Goal: Find specific page/section: Find specific page/section

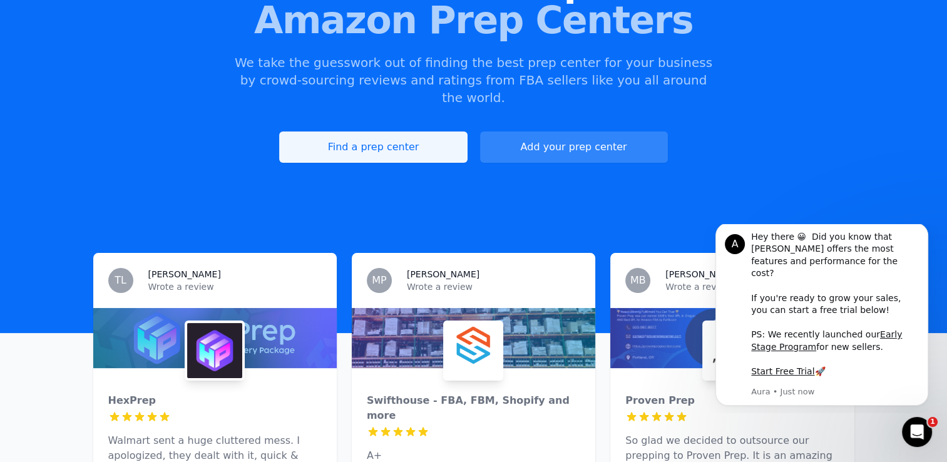
click at [390, 131] on link "Find a prep center" at bounding box center [373, 146] width 188 height 31
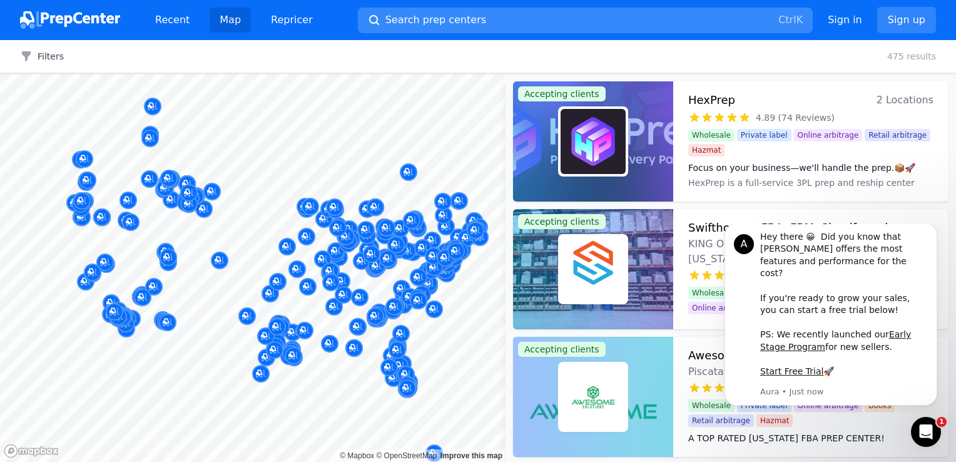
click at [401, 19] on span "Search prep centers" at bounding box center [436, 20] width 101 height 15
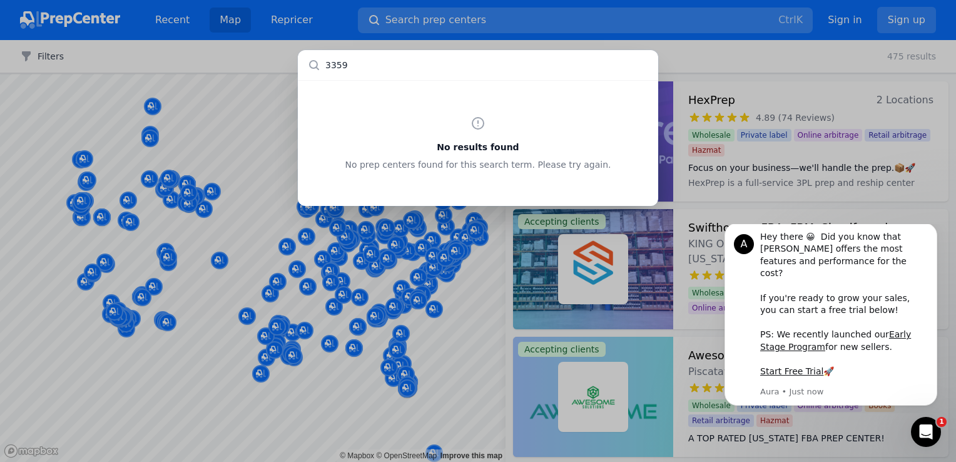
type input "33598"
click at [576, 23] on div "No results found No prep centers found for this search term. Please try again." at bounding box center [478, 231] width 956 height 462
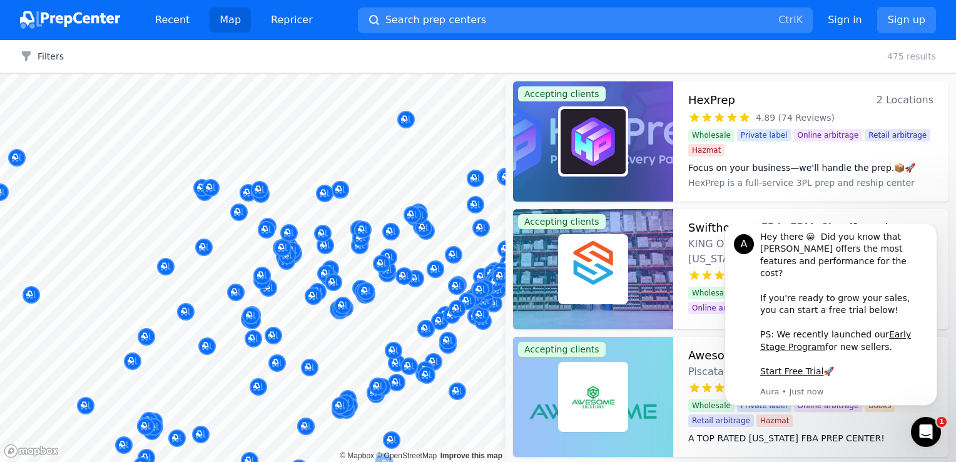
drag, startPoint x: 366, startPoint y: 282, endPoint x: 336, endPoint y: 190, distance: 96.8
click at [336, 190] on body "Recent Map Repricer Search prep centers Ctrl K Open main menu Sign in Sign up F…" at bounding box center [478, 231] width 956 height 462
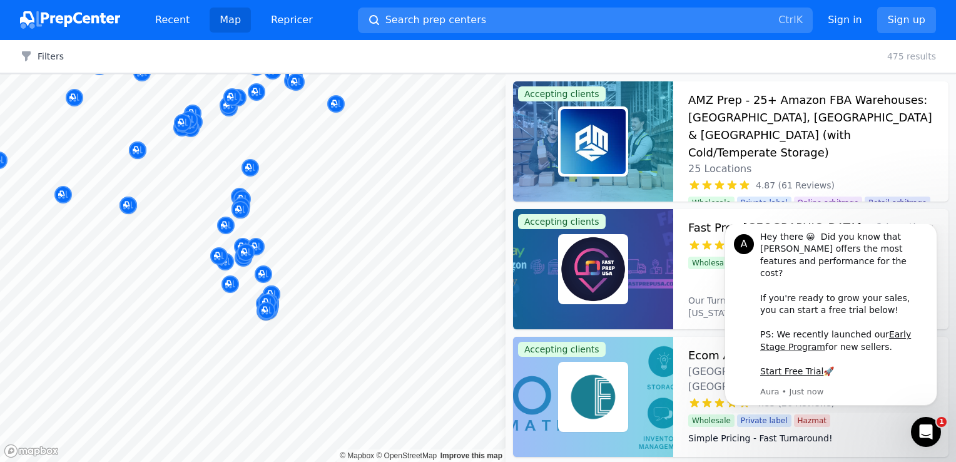
click at [381, 203] on body "Recent Map Repricer Search prep centers Ctrl K Open main menu Sign in Sign up F…" at bounding box center [478, 231] width 956 height 462
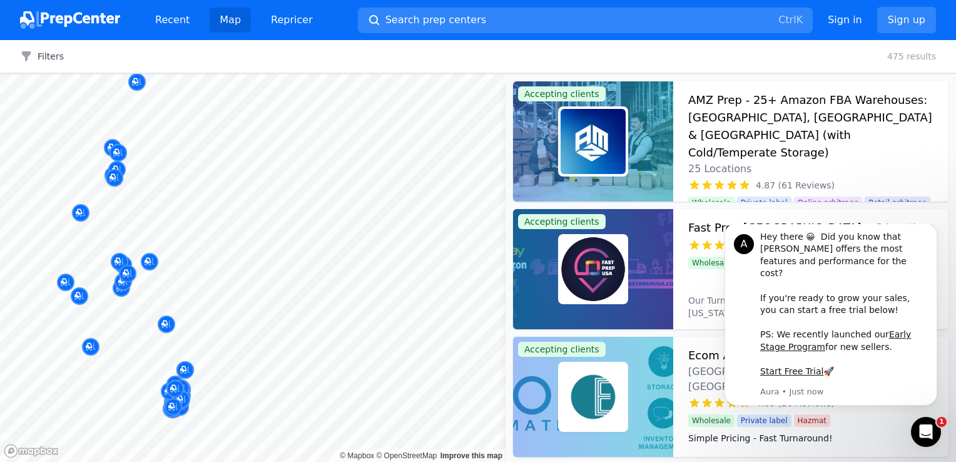
drag, startPoint x: 243, startPoint y: 217, endPoint x: 379, endPoint y: 209, distance: 136.1
click at [379, 209] on body "Recent Map Repricer Search prep centers Ctrl K Open main menu Sign in Sign up F…" at bounding box center [478, 231] width 956 height 462
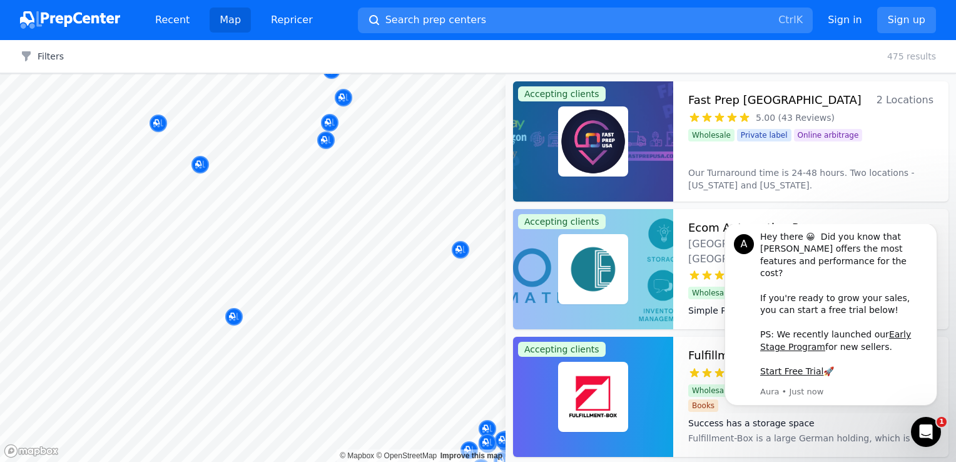
drag, startPoint x: 291, startPoint y: 233, endPoint x: 117, endPoint y: 277, distance: 179.4
click at [117, 277] on body "Recent Map Repricer Search prep centers Ctrl K Open main menu Sign in Sign up F…" at bounding box center [478, 231] width 956 height 462
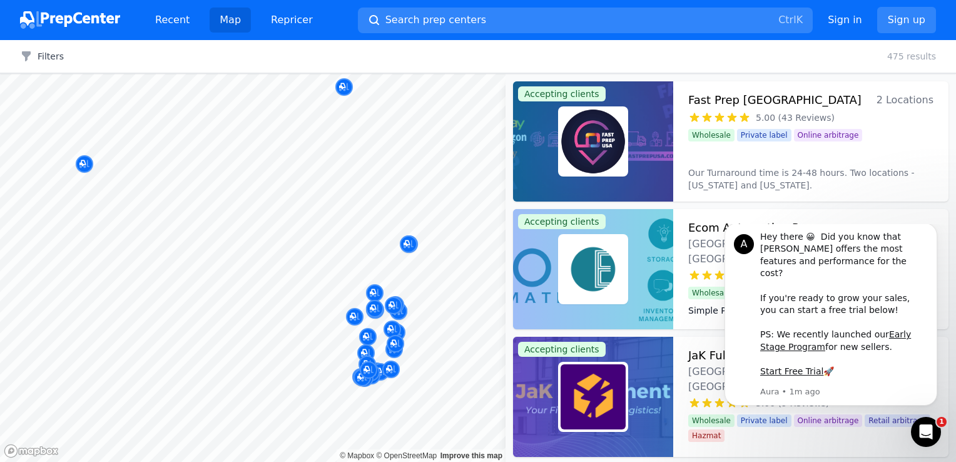
click at [430, 183] on body "Recent Map Repricer Search prep centers Ctrl K Open main menu Sign in Sign up F…" at bounding box center [478, 231] width 956 height 462
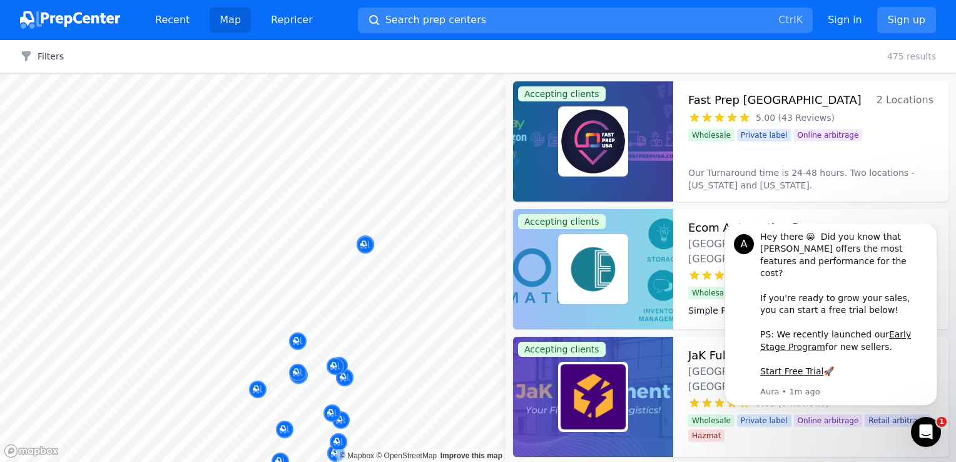
drag, startPoint x: 428, startPoint y: 295, endPoint x: 443, endPoint y: 215, distance: 80.8
click at [443, 215] on body "Recent Map Repricer Search prep centers Ctrl K Open main menu Sign in Sign up F…" at bounding box center [478, 231] width 956 height 462
drag, startPoint x: 443, startPoint y: 215, endPoint x: 421, endPoint y: 279, distance: 67.5
click at [421, 279] on div at bounding box center [366, 277] width 240 height 10
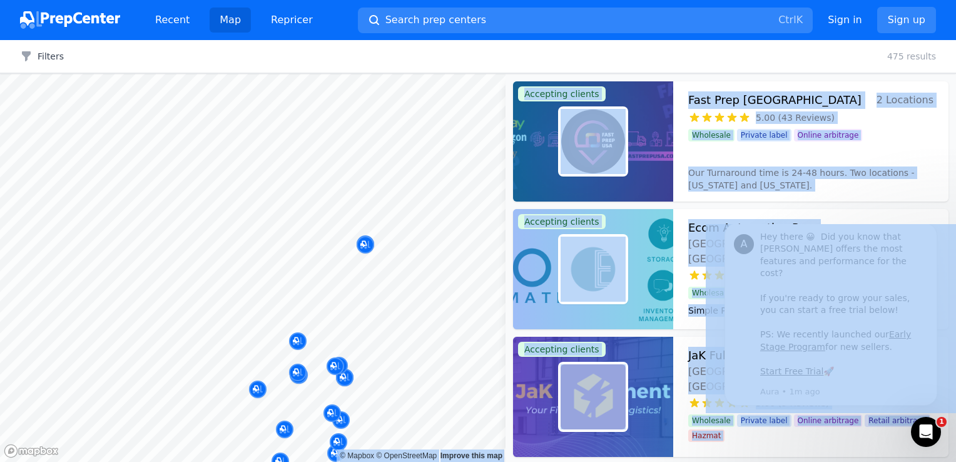
click at [426, 247] on body "Recent Map Repricer Search prep centers Ctrl K Open main menu Sign in Sign up F…" at bounding box center [478, 231] width 956 height 462
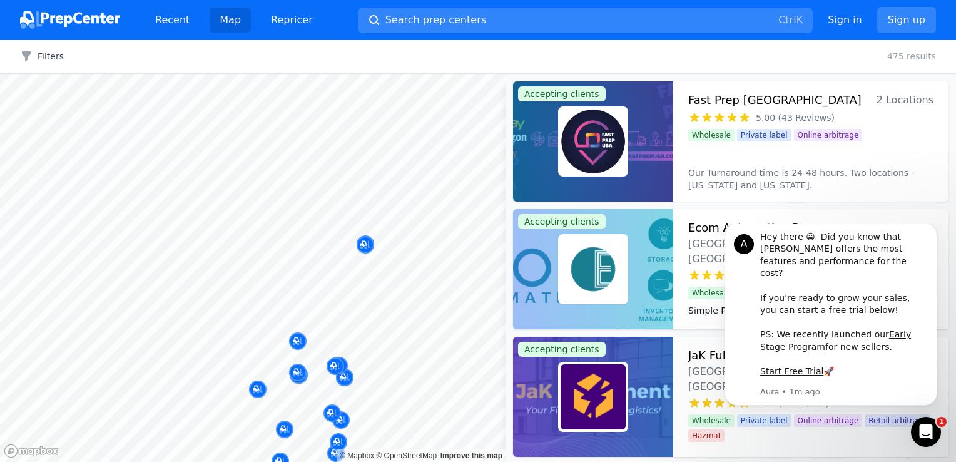
drag, startPoint x: 423, startPoint y: 257, endPoint x: 417, endPoint y: 281, distance: 24.6
click at [417, 281] on div at bounding box center [366, 277] width 240 height 10
